Goal: Task Accomplishment & Management: Manage account settings

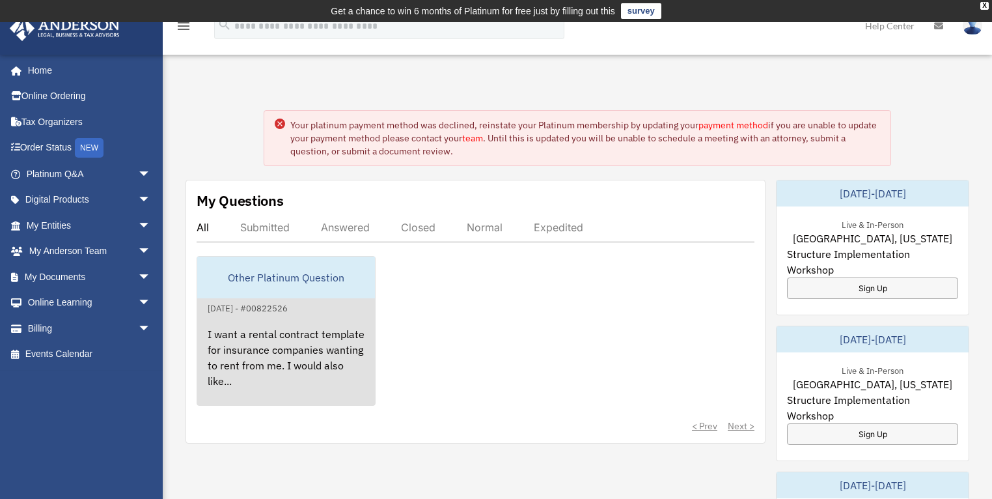
scroll to position [2, 0]
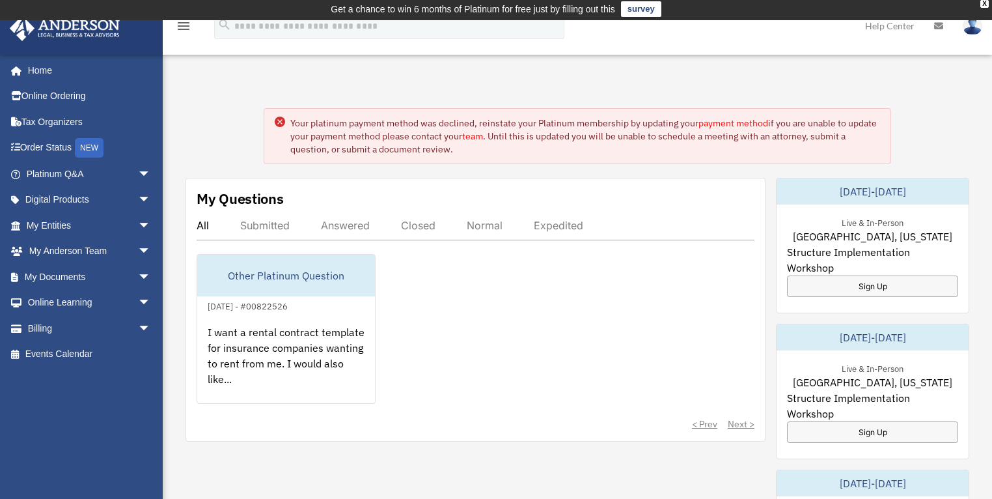
click at [745, 125] on link "payment method" at bounding box center [733, 123] width 70 height 12
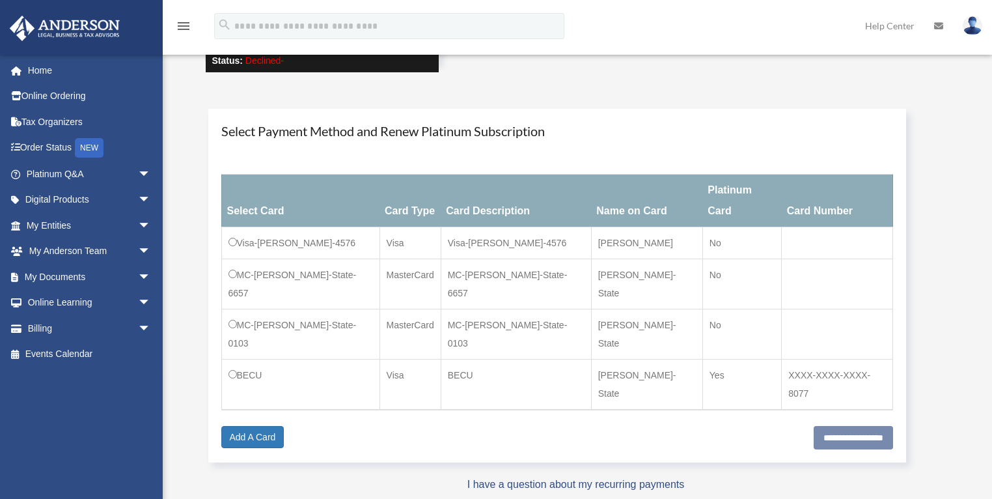
scroll to position [128, 0]
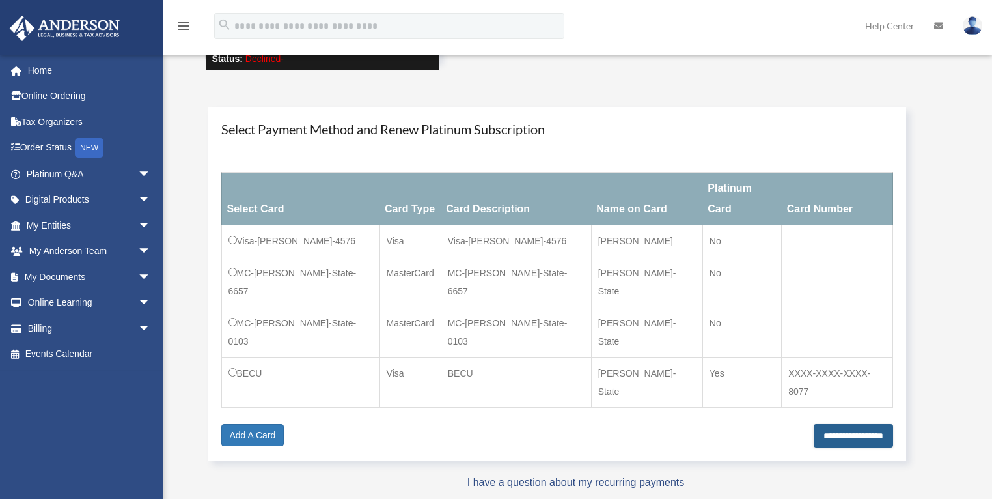
click at [850, 424] on input "**********" at bounding box center [853, 435] width 79 height 23
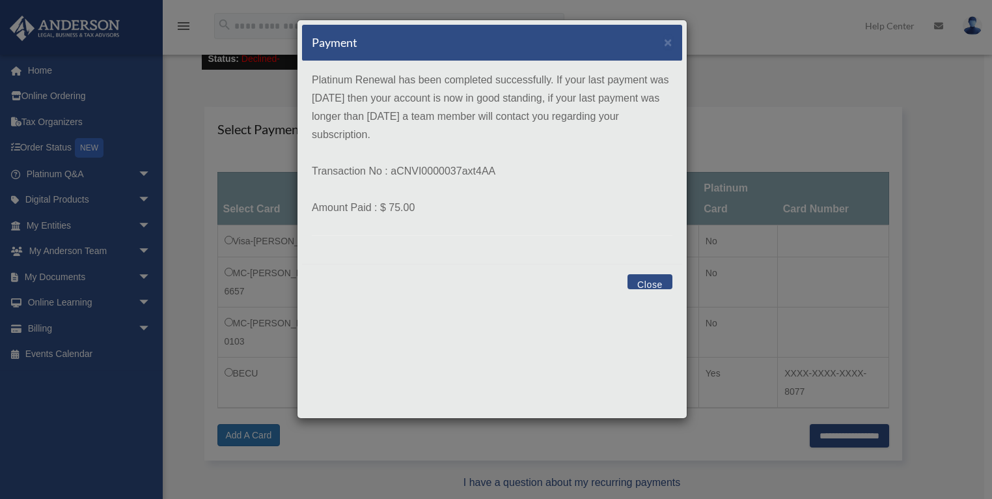
click at [655, 284] on button "Close" at bounding box center [649, 281] width 45 height 15
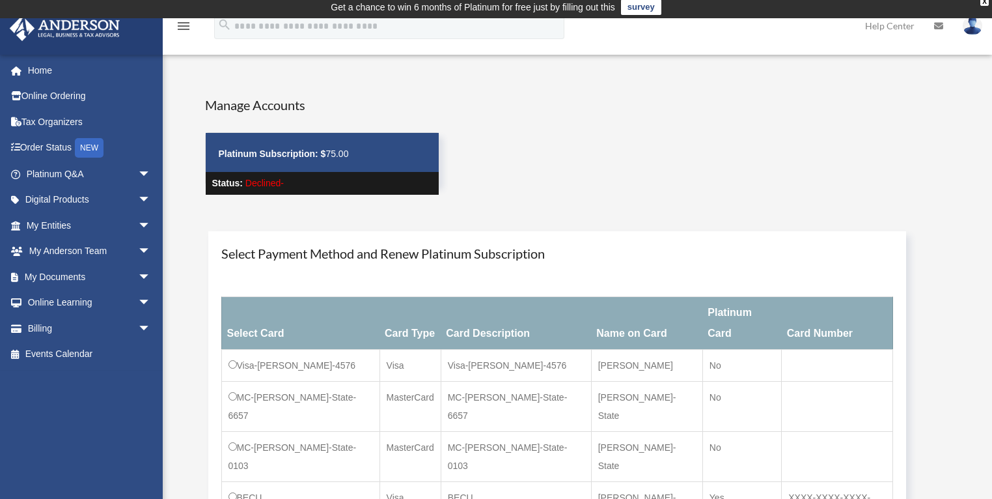
scroll to position [0, 0]
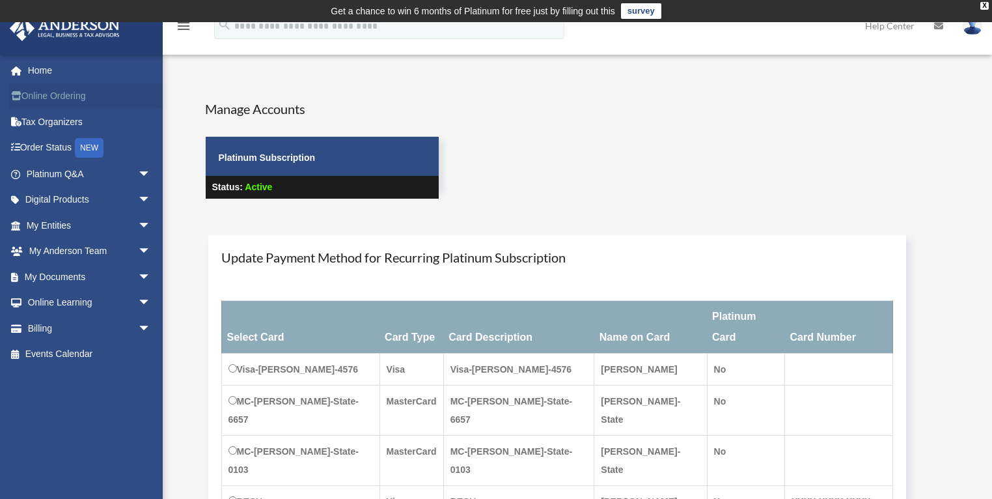
click at [77, 99] on link "Online Ordering" at bounding box center [89, 96] width 161 height 26
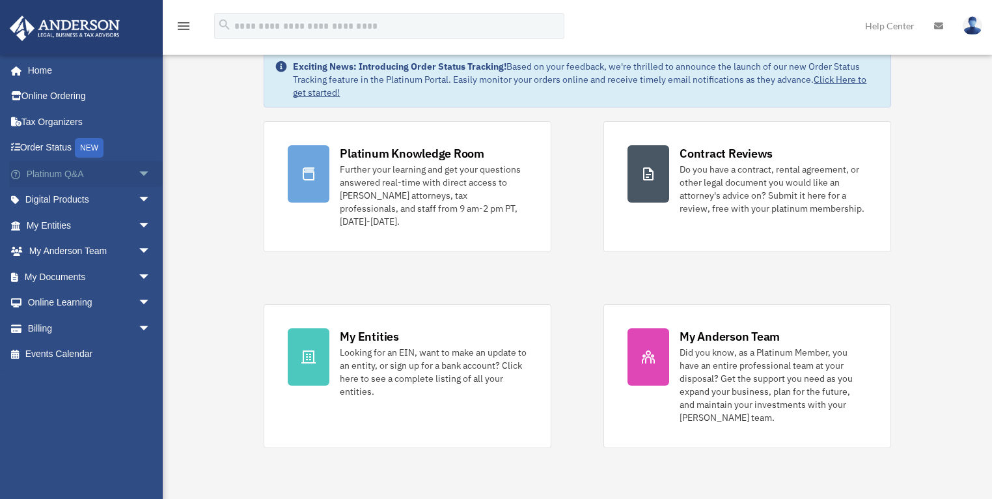
scroll to position [61, 0]
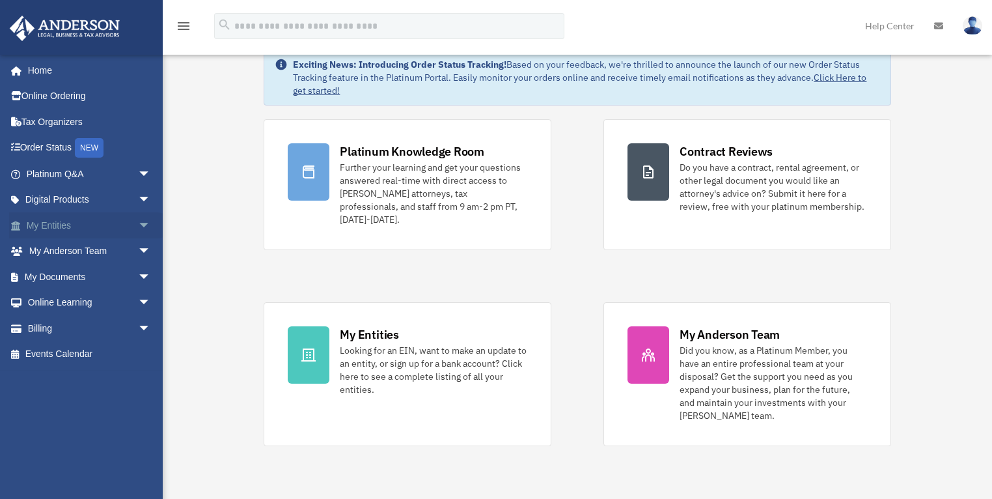
click at [57, 230] on link "My Entities arrow_drop_down" at bounding box center [89, 225] width 161 height 26
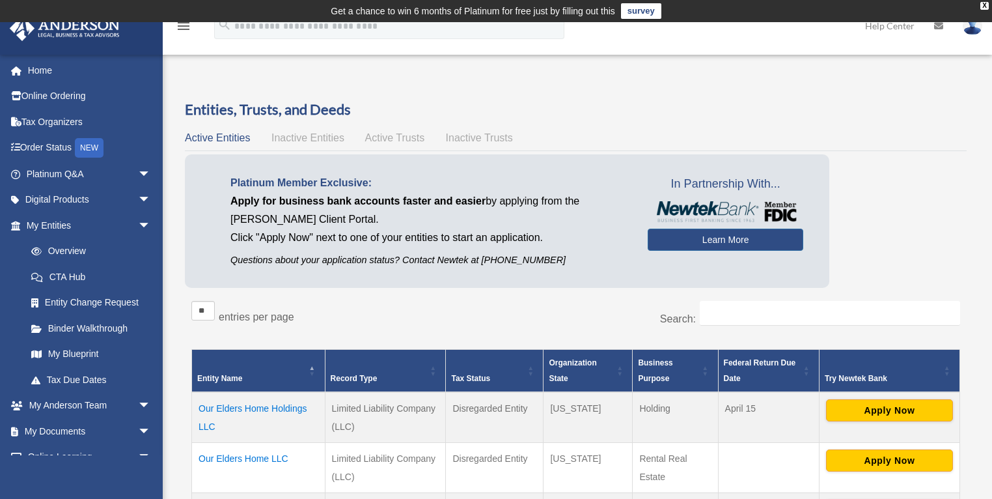
click at [320, 138] on span "Inactive Entities" at bounding box center [307, 137] width 73 height 11
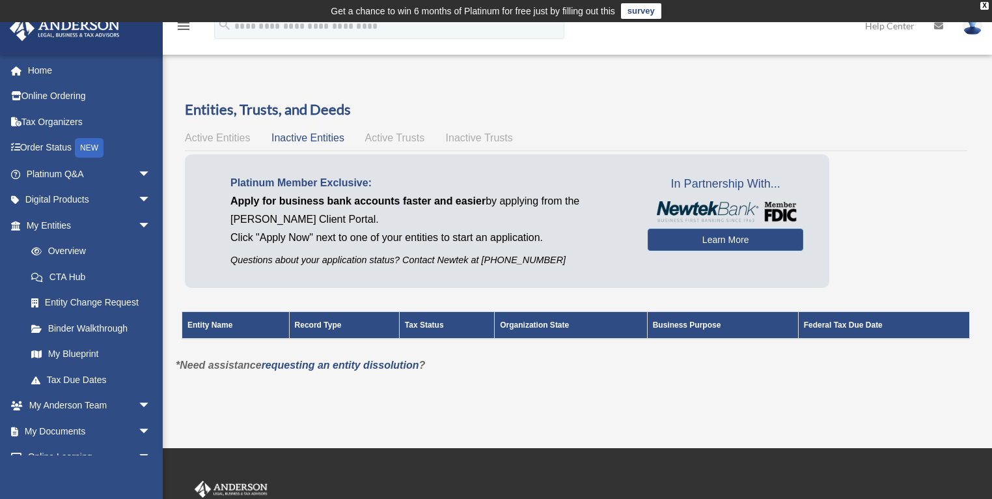
click at [393, 133] on span "Active Trusts" at bounding box center [395, 137] width 60 height 11
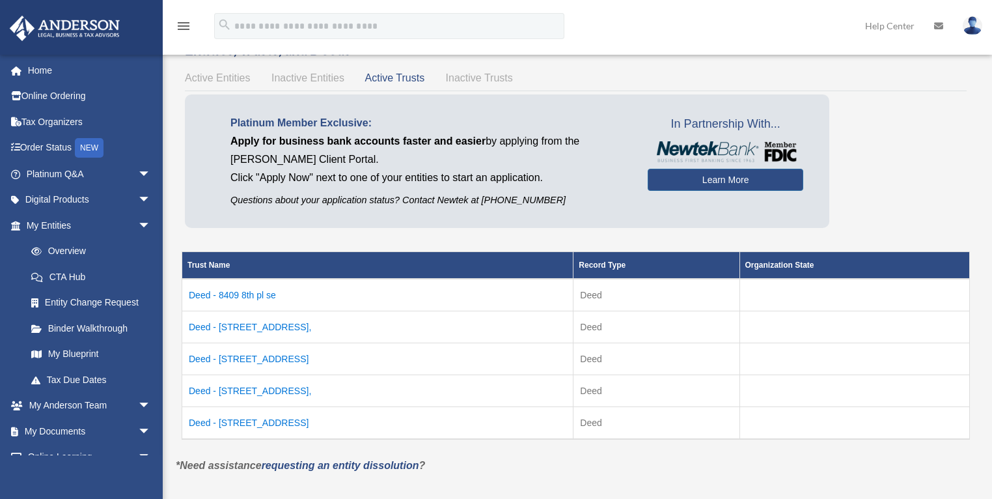
scroll to position [62, 0]
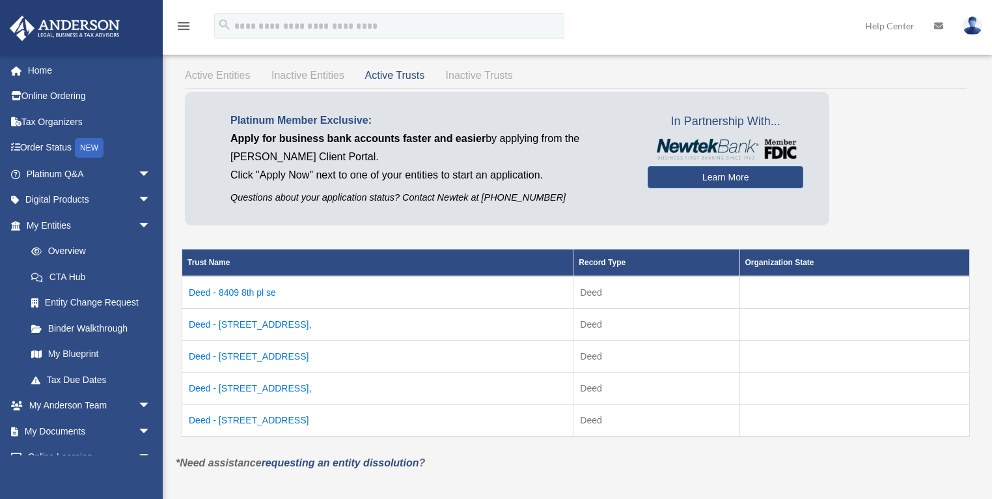
click at [476, 76] on span "Inactive Trusts" at bounding box center [479, 75] width 67 height 11
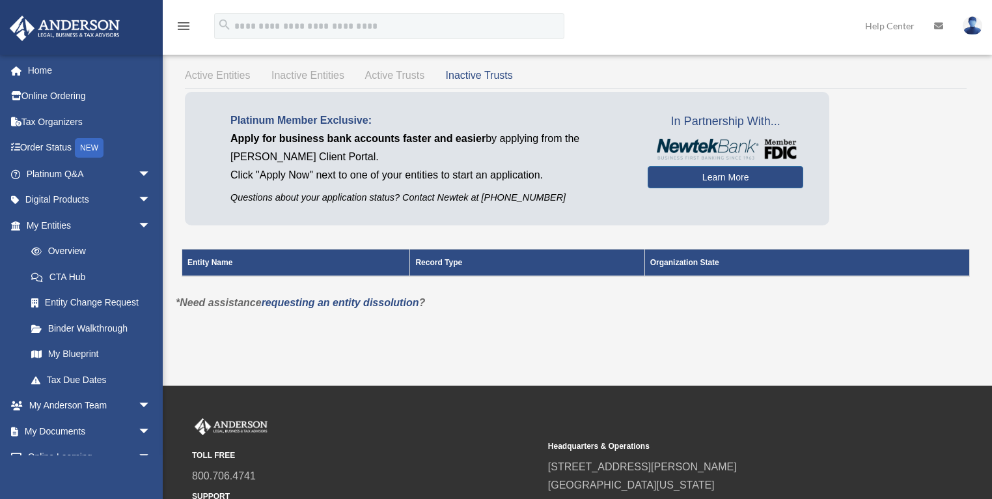
click at [411, 80] on span "Active Trusts" at bounding box center [395, 75] width 60 height 11
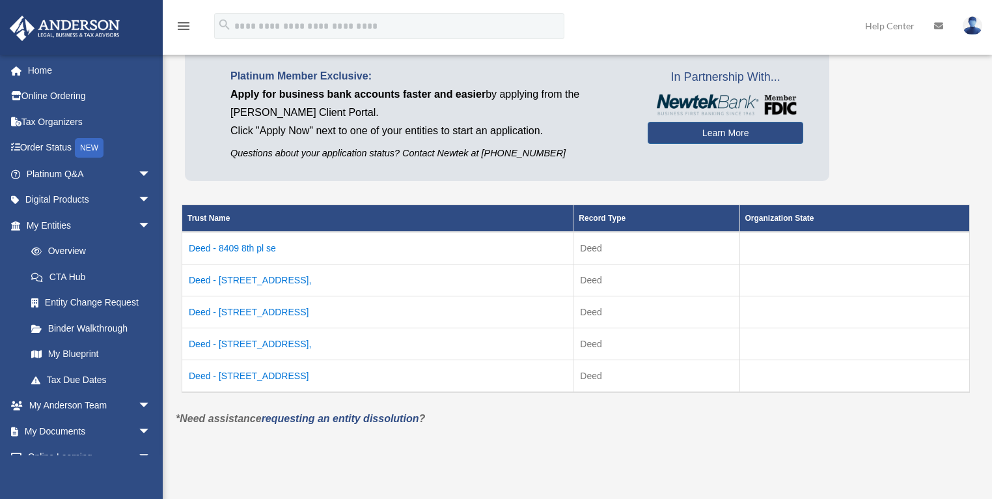
scroll to position [107, 0]
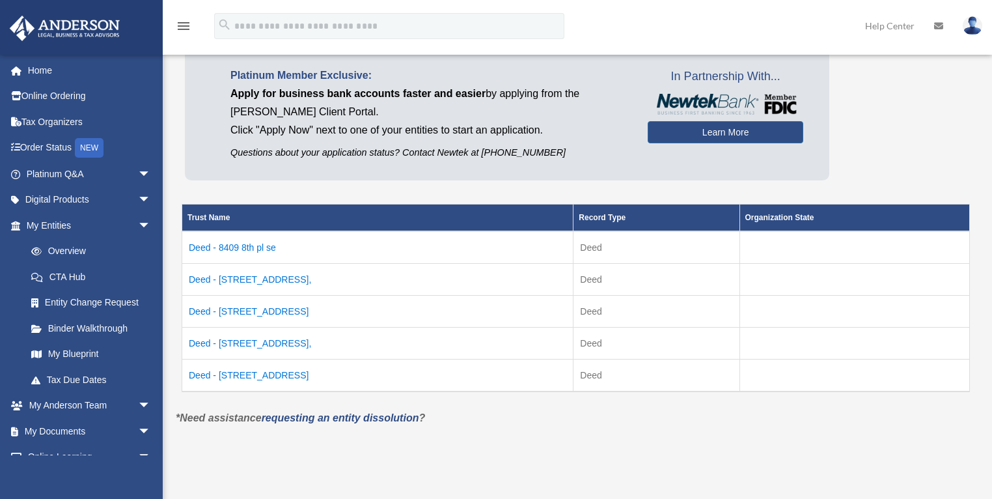
click at [971, 33] on img at bounding box center [973, 25] width 20 height 19
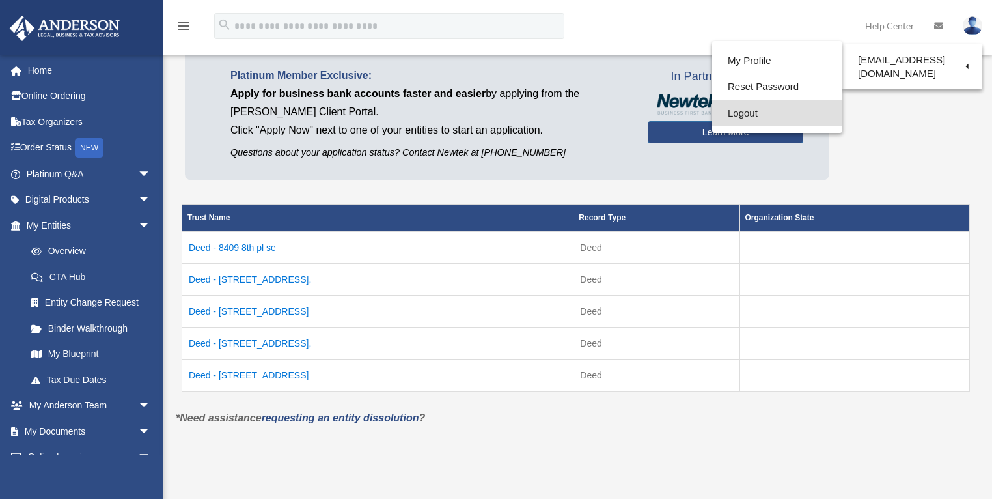
click at [736, 119] on link "Logout" at bounding box center [777, 113] width 130 height 27
